Goal: Task Accomplishment & Management: Manage account settings

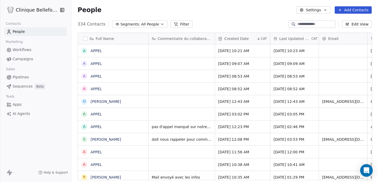
scroll to position [160, 307]
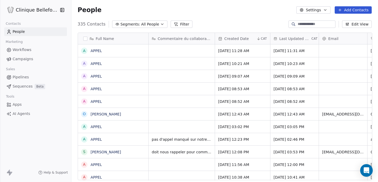
click at [320, 24] on input at bounding box center [316, 24] width 37 height 5
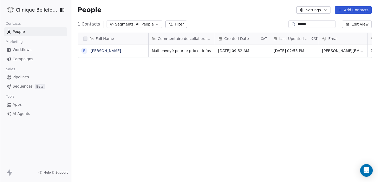
type input "******"
click at [201, 51] on span "Mail envoyé pour le prix et infos" at bounding box center [181, 50] width 59 height 5
click at [199, 51] on span "Mail envoyé pour le prix et infos" at bounding box center [181, 50] width 59 height 5
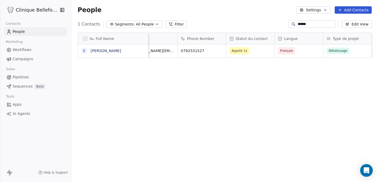
scroll to position [0, 238]
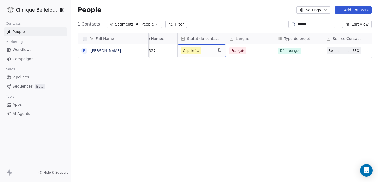
click at [210, 50] on span "Appelé 1x" at bounding box center [197, 50] width 32 height 7
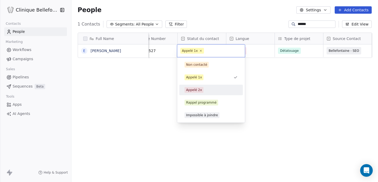
click at [203, 92] on div "Appelé 2x" at bounding box center [211, 90] width 53 height 6
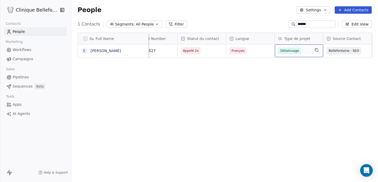
click at [305, 50] on div "Détatouage" at bounding box center [294, 51] width 32 height 6
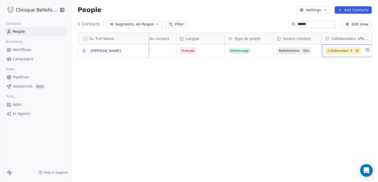
scroll to position [0, 337]
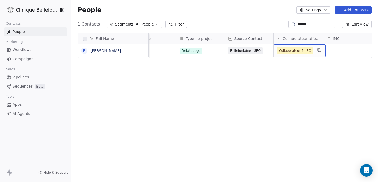
click at [315, 53] on div "Collaborateur 3 - SC" at bounding box center [300, 50] width 52 height 13
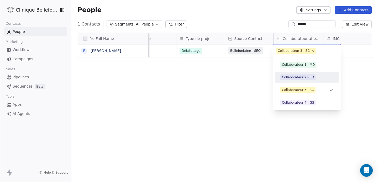
click at [315, 78] on div "Collaborateur 2 - ED" at bounding box center [306, 77] width 53 height 6
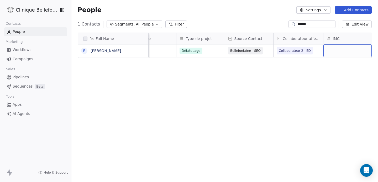
click at [337, 53] on div "grid" at bounding box center [347, 50] width 48 height 13
click at [337, 53] on div at bounding box center [347, 50] width 49 height 13
click at [311, 58] on html "Clinique Bellefontaine Contacts People Marketing Workflows Campaigns Sales Pipe…" at bounding box center [189, 91] width 378 height 182
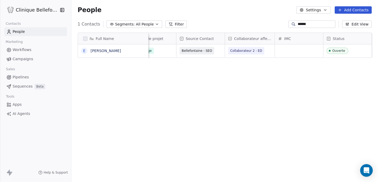
scroll to position [0, 434]
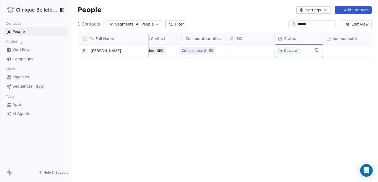
click at [298, 54] on div "Ouverte" at bounding box center [299, 50] width 48 height 13
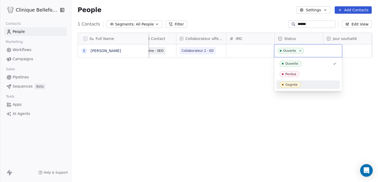
click at [295, 87] on span "Gagnée" at bounding box center [290, 85] width 21 height 6
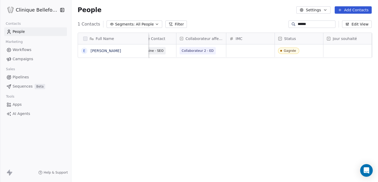
drag, startPoint x: 323, startPoint y: 23, endPoint x: 285, endPoint y: 23, distance: 38.3
click at [288, 23] on div "****** Edit View" at bounding box center [329, 23] width 83 height 7
